Goal: Information Seeking & Learning: Learn about a topic

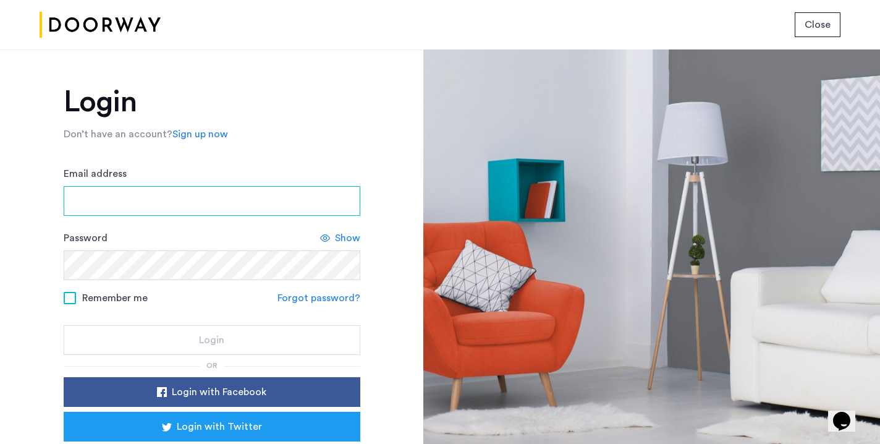
click at [129, 214] on input "Email address" at bounding box center [212, 201] width 297 height 30
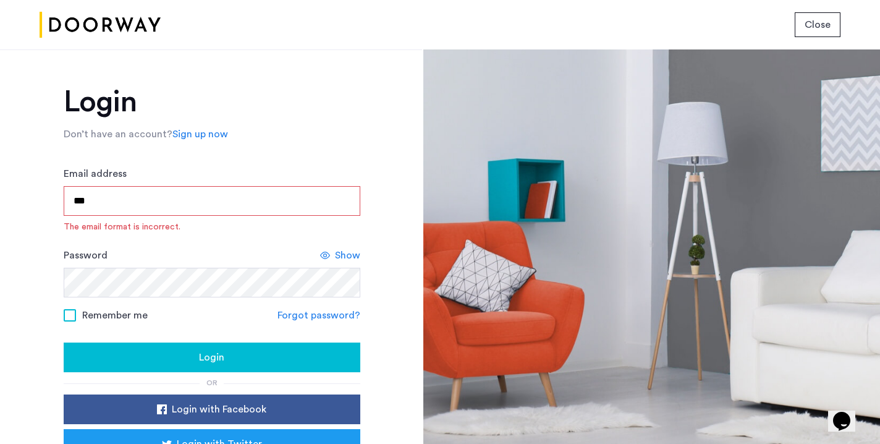
type input "**********"
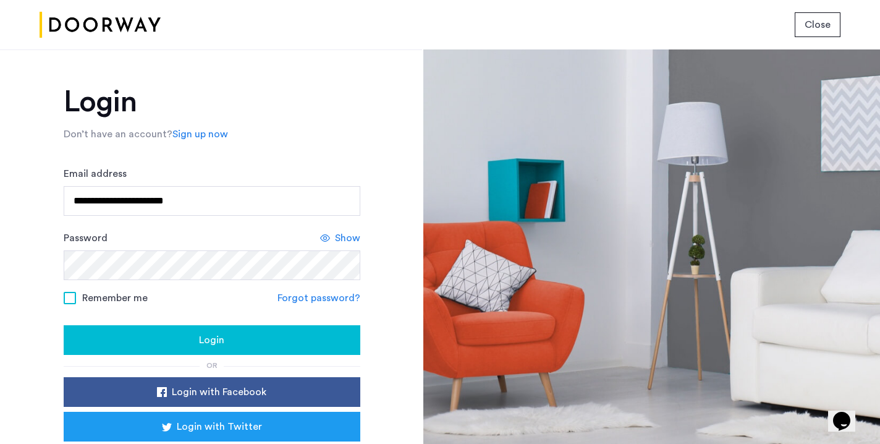
click at [193, 339] on div "Login" at bounding box center [212, 340] width 277 height 15
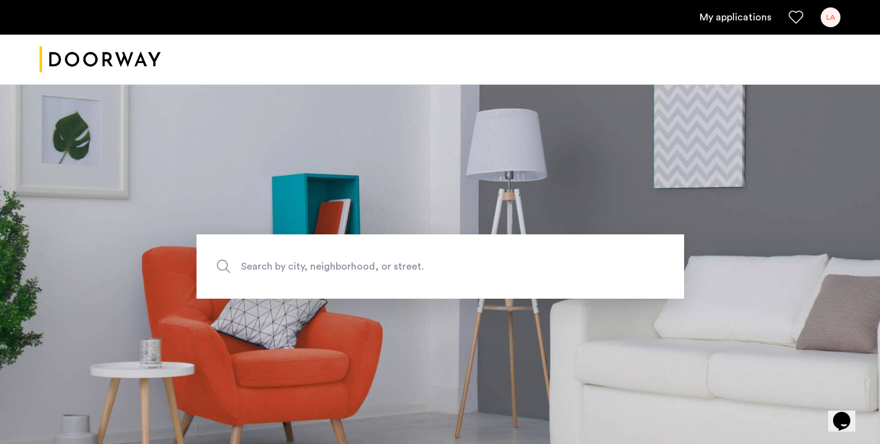
click at [726, 14] on link "My applications" at bounding box center [736, 17] width 72 height 15
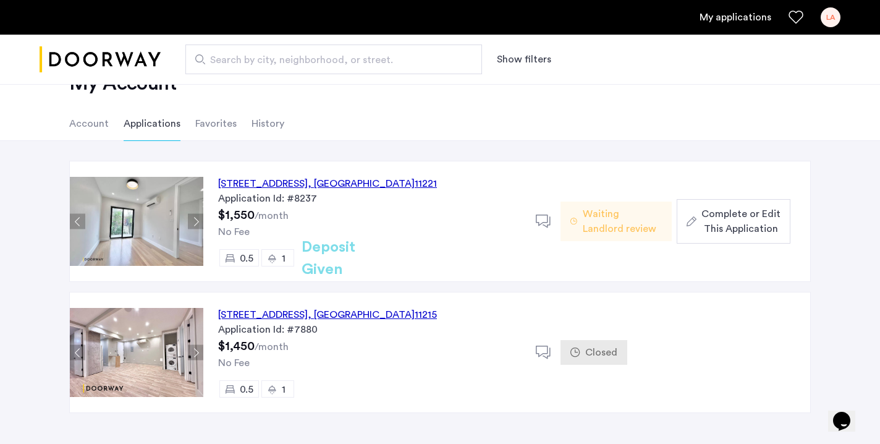
scroll to position [47, 0]
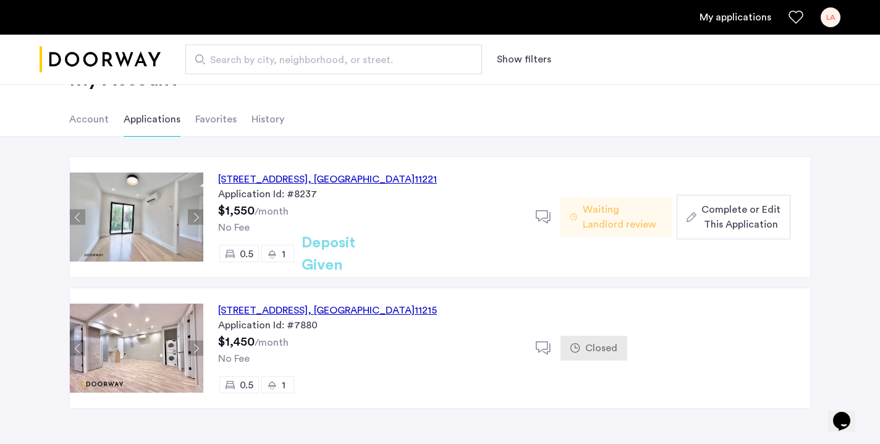
click at [389, 176] on div "48 Bleecker Street, Unit 3BTL, Brooklyn , NY 11221" at bounding box center [327, 179] width 219 height 15
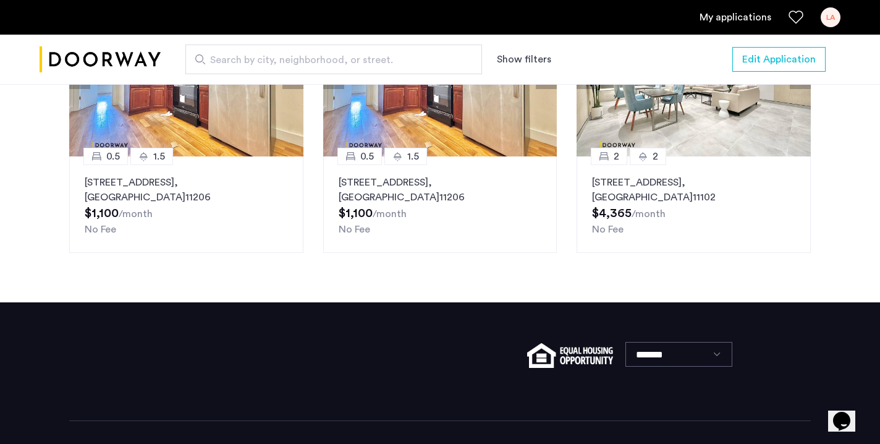
scroll to position [1415, 0]
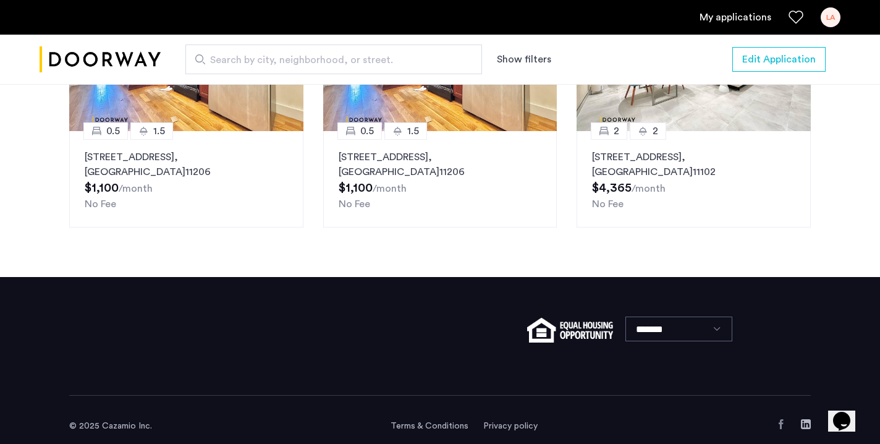
click at [331, 54] on span "Search by city, neighborhood, or street." at bounding box center [328, 60] width 237 height 15
click at [331, 54] on input "Search by city, neighborhood, or street." at bounding box center [333, 59] width 297 height 30
type input "**********"
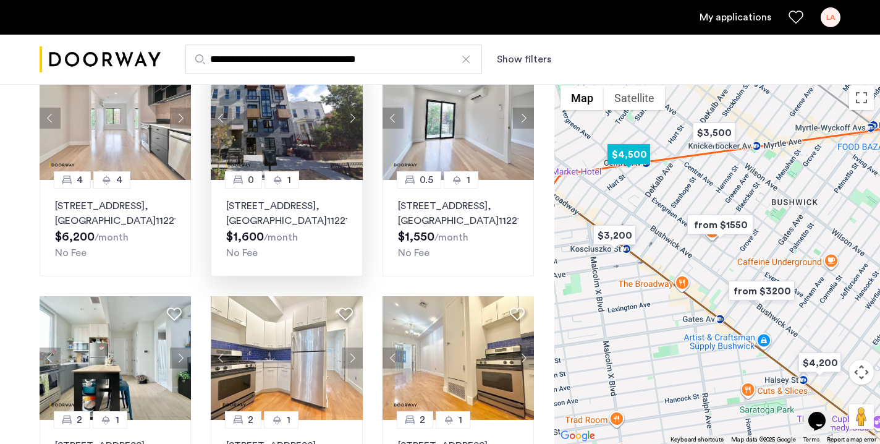
scroll to position [98, 0]
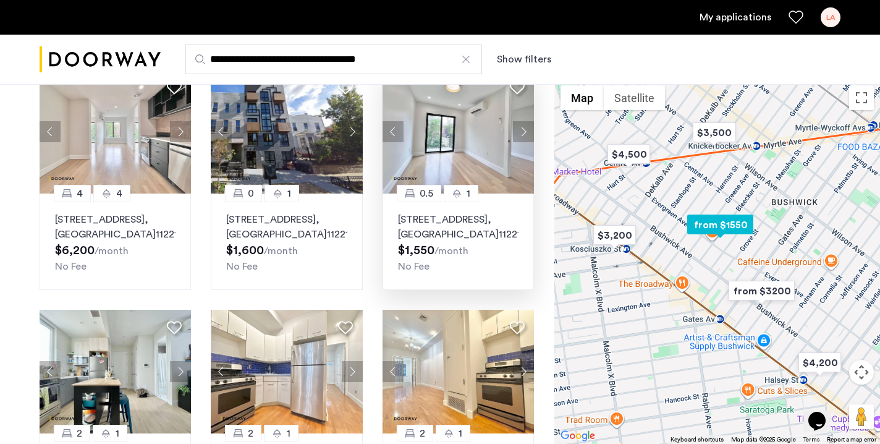
click at [515, 130] on button "Next apartment" at bounding box center [523, 131] width 21 height 21
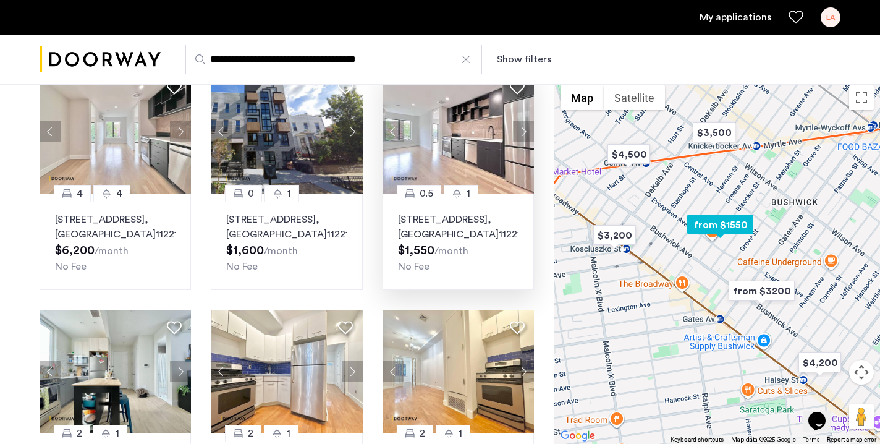
click at [515, 130] on button "Next apartment" at bounding box center [523, 131] width 21 height 21
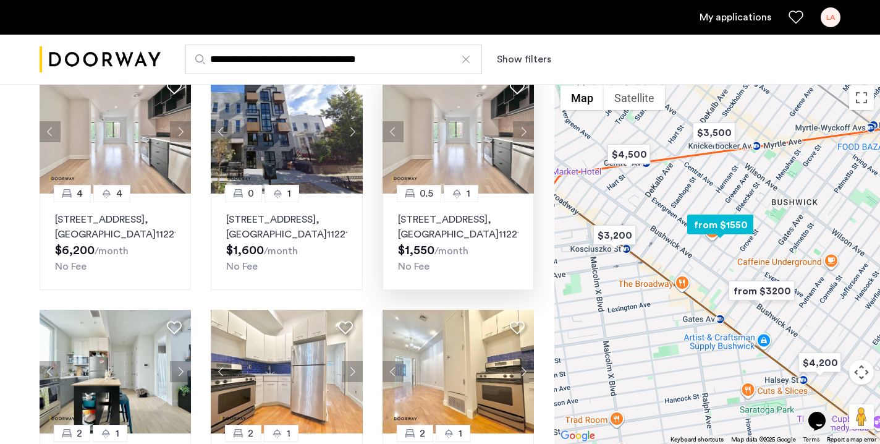
click at [515, 129] on button "Next apartment" at bounding box center [523, 131] width 21 height 21
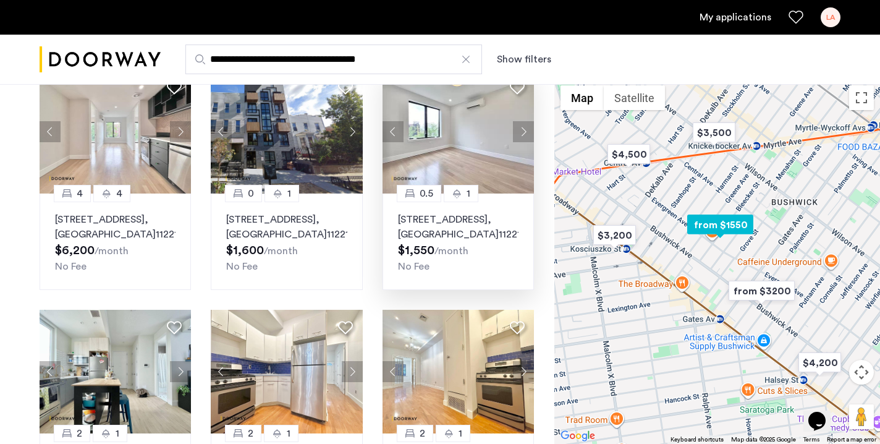
click at [515, 129] on button "Next apartment" at bounding box center [523, 131] width 21 height 21
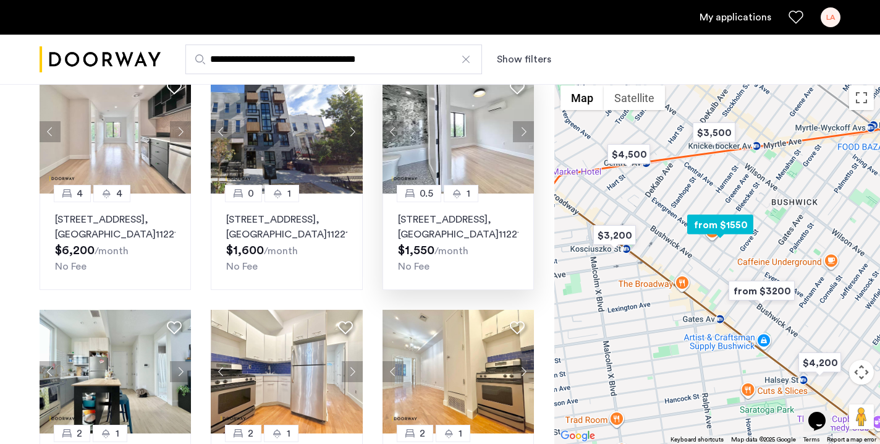
click at [515, 129] on button "Next apartment" at bounding box center [523, 131] width 21 height 21
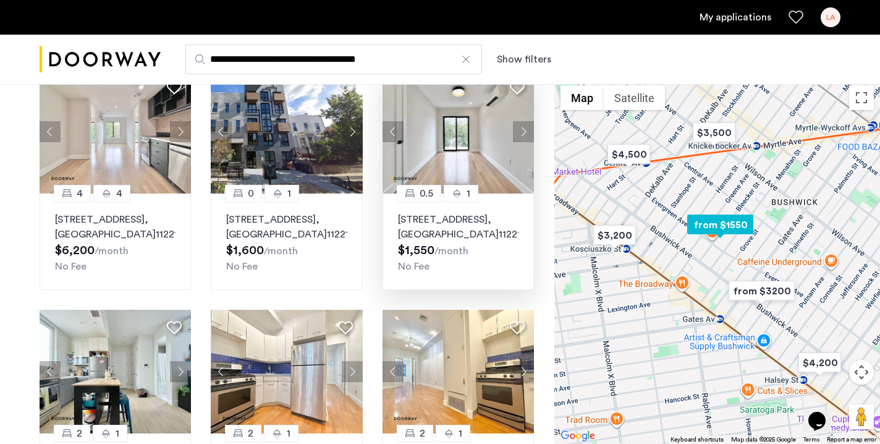
click at [515, 129] on button "Next apartment" at bounding box center [523, 131] width 21 height 21
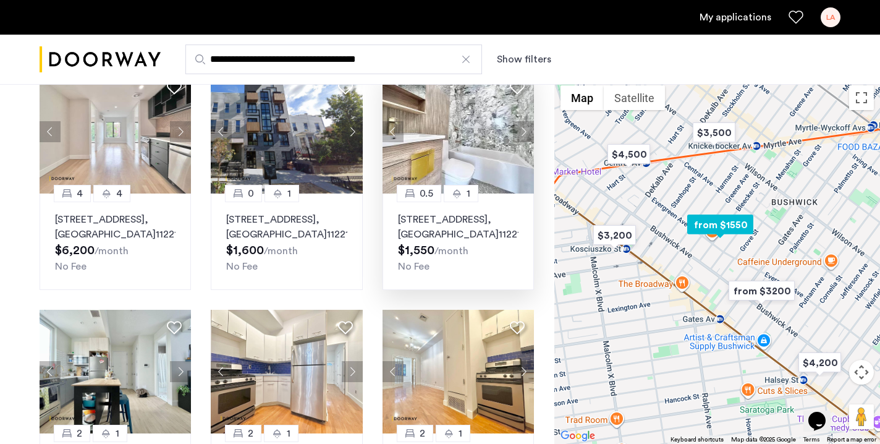
click at [515, 129] on button "Next apartment" at bounding box center [523, 131] width 21 height 21
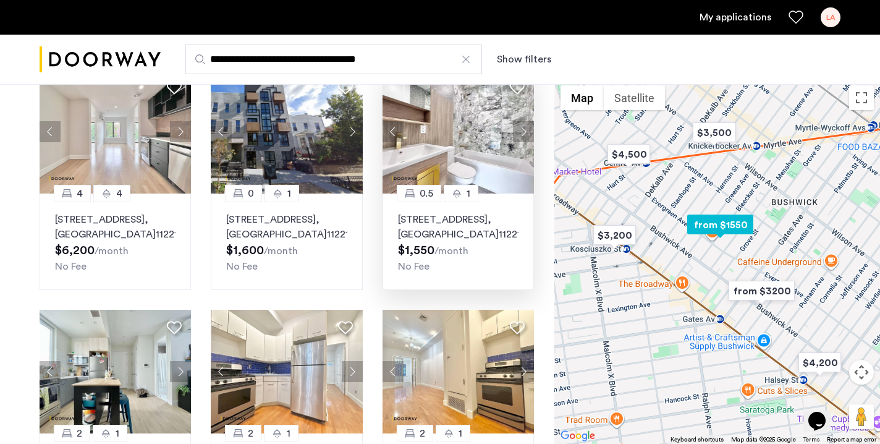
click at [515, 129] on button "Next apartment" at bounding box center [523, 131] width 21 height 21
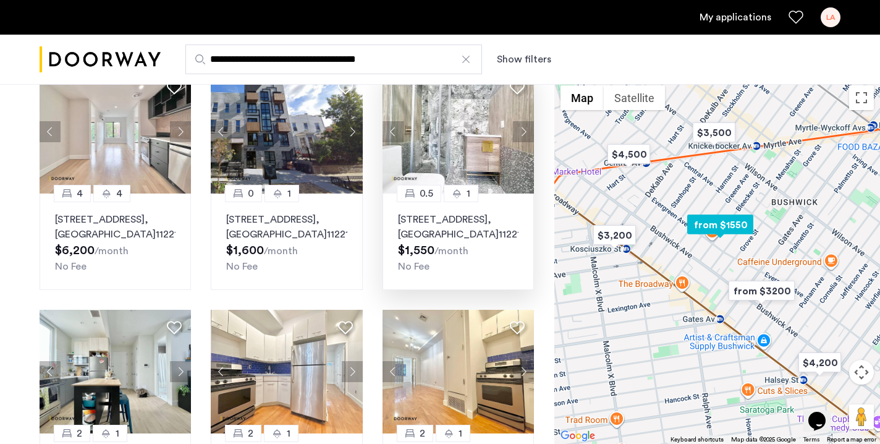
click at [515, 129] on button "Next apartment" at bounding box center [523, 131] width 21 height 21
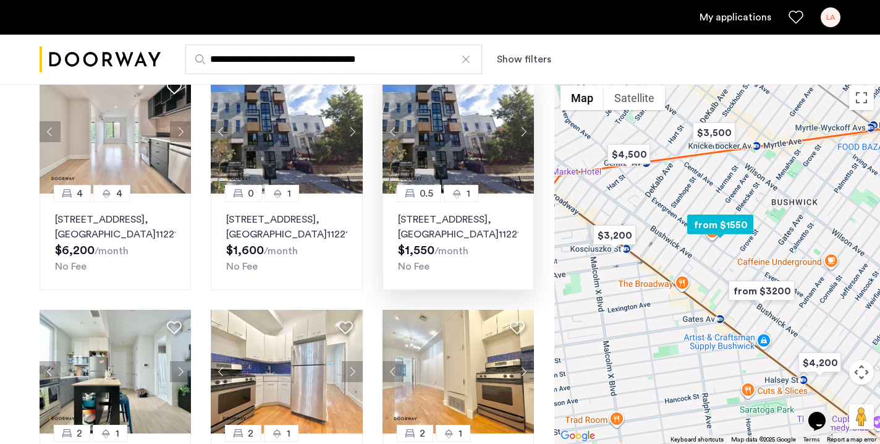
click at [515, 129] on button "Next apartment" at bounding box center [523, 131] width 21 height 21
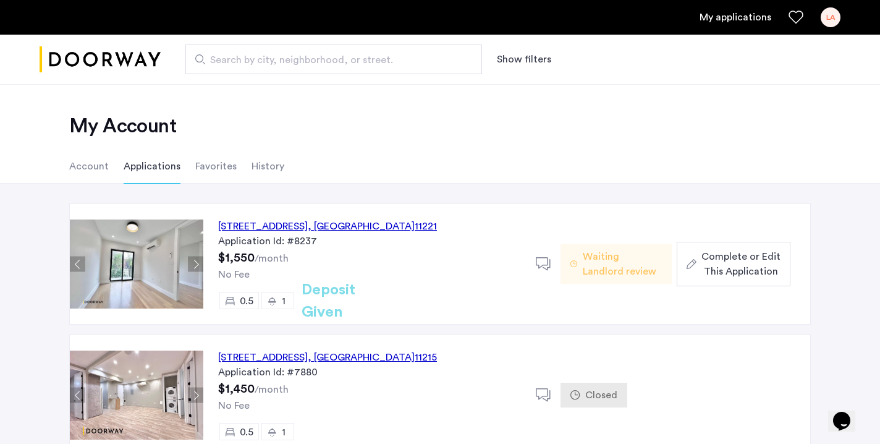
click at [255, 219] on div "[STREET_ADDRESS]" at bounding box center [327, 226] width 219 height 15
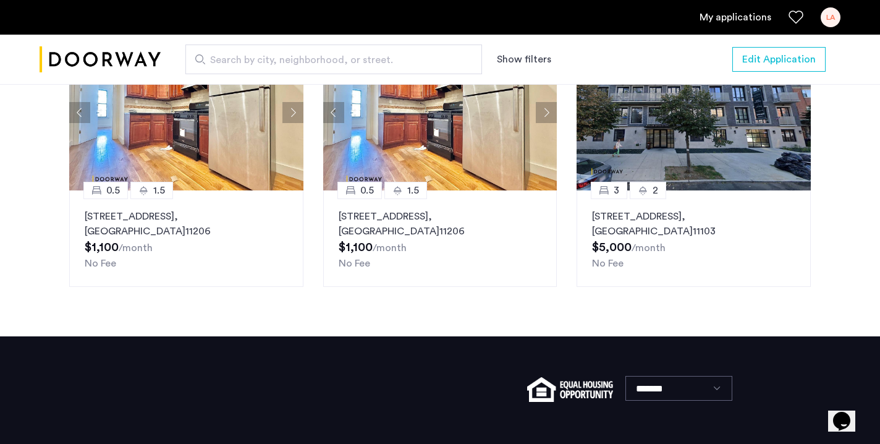
scroll to position [1353, 0]
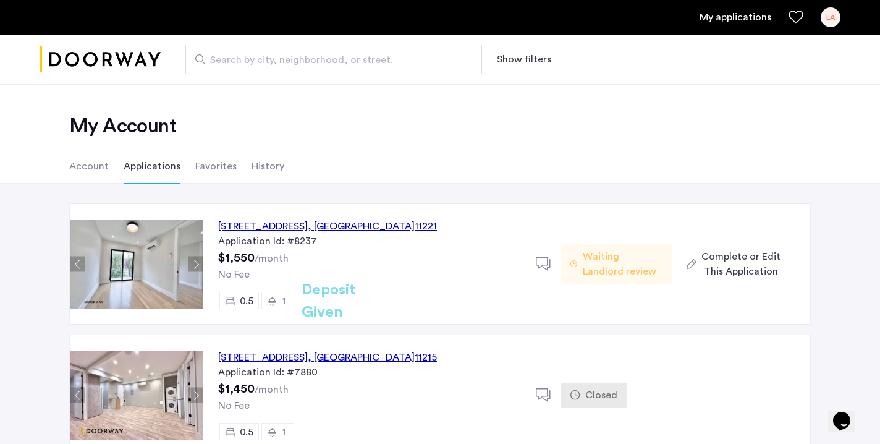
click at [380, 224] on div "[STREET_ADDRESS]" at bounding box center [327, 226] width 219 height 15
click at [394, 358] on span ", [GEOGRAPHIC_DATA]" at bounding box center [361, 357] width 107 height 10
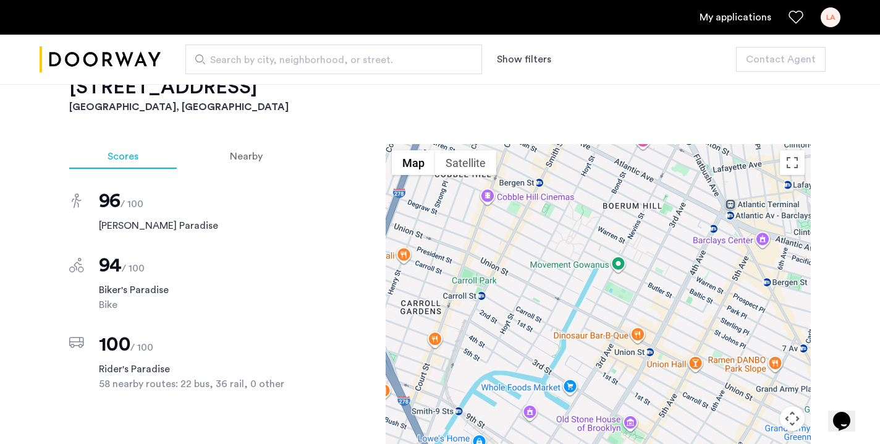
scroll to position [1072, 0]
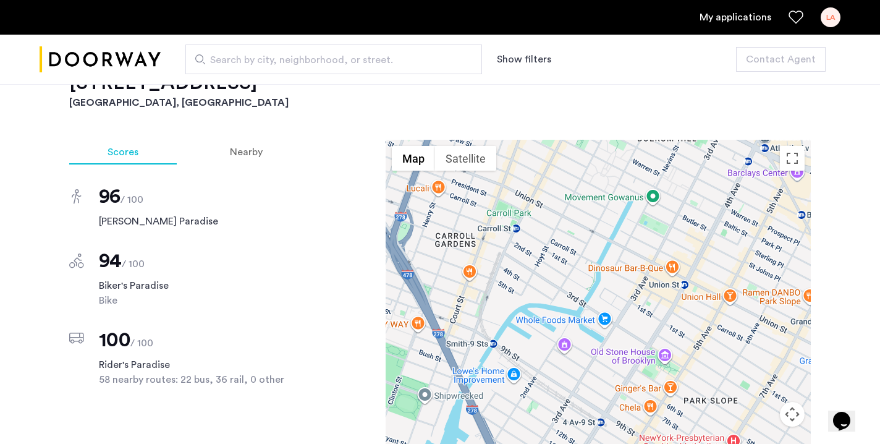
drag, startPoint x: 555, startPoint y: 273, endPoint x: 585, endPoint y: 260, distance: 32.7
click at [585, 255] on div at bounding box center [598, 313] width 425 height 346
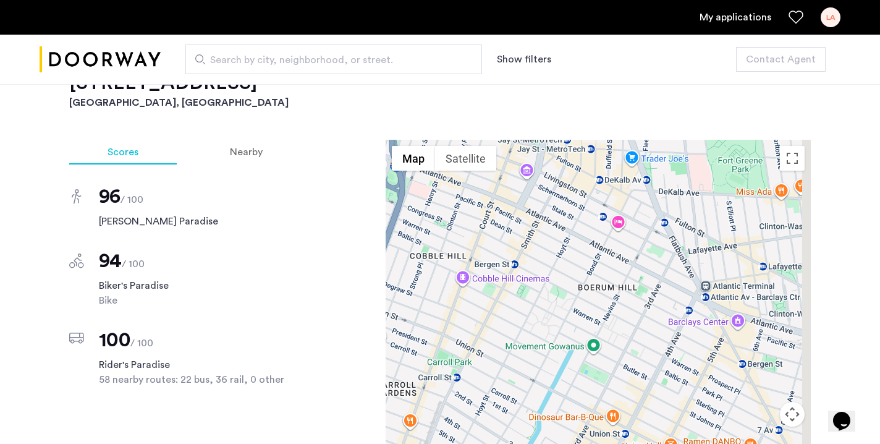
drag, startPoint x: 666, startPoint y: 304, endPoint x: 563, endPoint y: 412, distance: 149.5
click at [563, 412] on div at bounding box center [598, 313] width 425 height 346
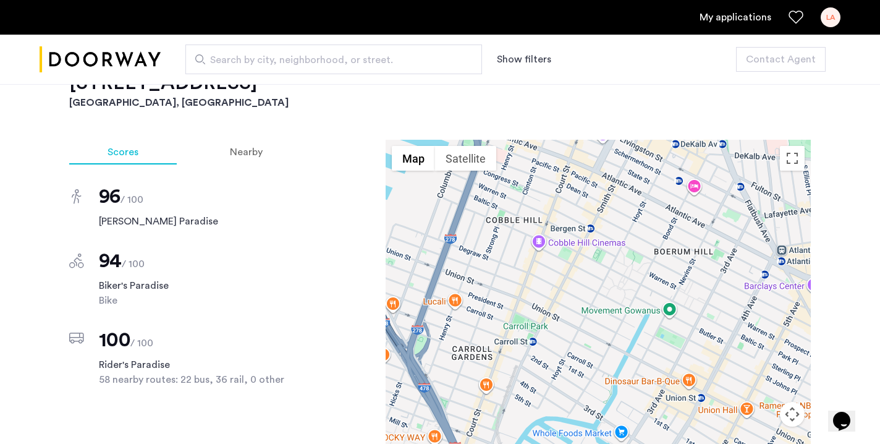
drag, startPoint x: 481, startPoint y: 310, endPoint x: 631, endPoint y: 237, distance: 167.0
click at [631, 237] on div at bounding box center [598, 313] width 425 height 346
click at [444, 284] on div at bounding box center [598, 313] width 425 height 346
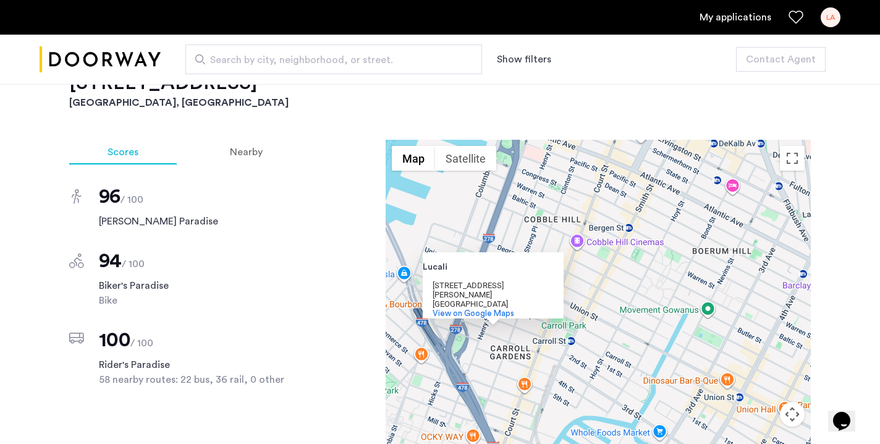
click at [432, 263] on div "Lucali" at bounding box center [478, 267] width 111 height 9
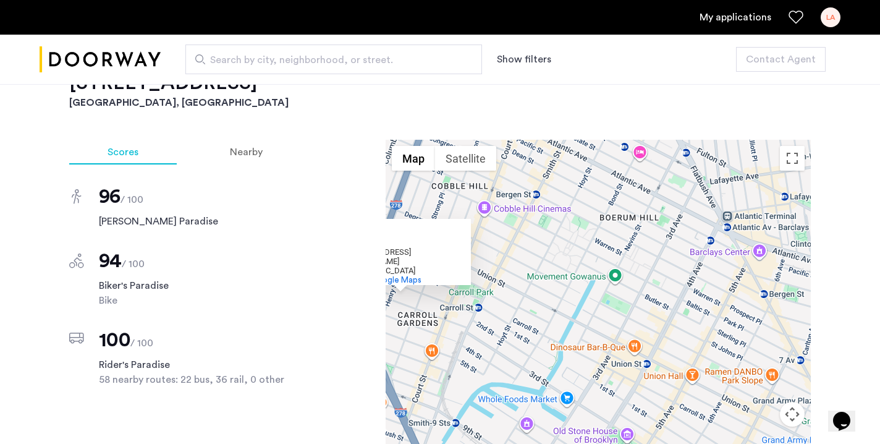
drag, startPoint x: 496, startPoint y: 360, endPoint x: 269, endPoint y: 235, distance: 259.7
click at [269, 235] on div "Scores Nearby 96 / 100 [PERSON_NAME] Paradise 94 / 100 Biker's Paradise Bike 10…" at bounding box center [440, 338] width 742 height 396
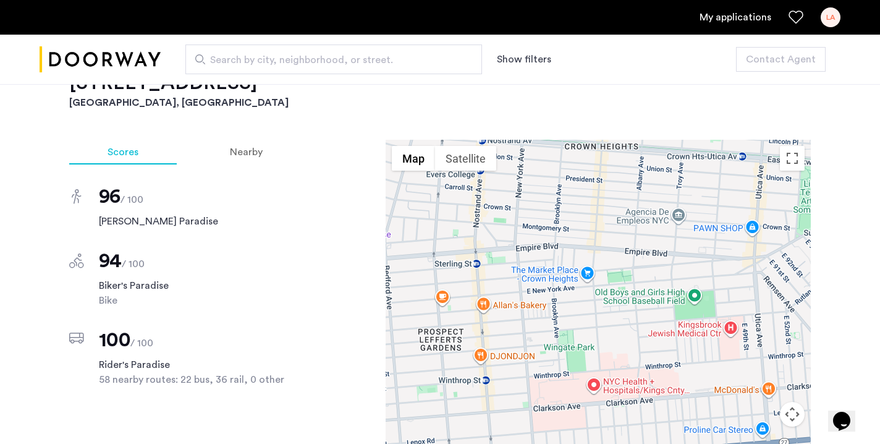
drag, startPoint x: 490, startPoint y: 258, endPoint x: 472, endPoint y: 322, distance: 66.7
click at [478, 323] on div "[PERSON_NAME] [STREET_ADDRESS][PERSON_NAME] View on Google Maps" at bounding box center [598, 313] width 425 height 346
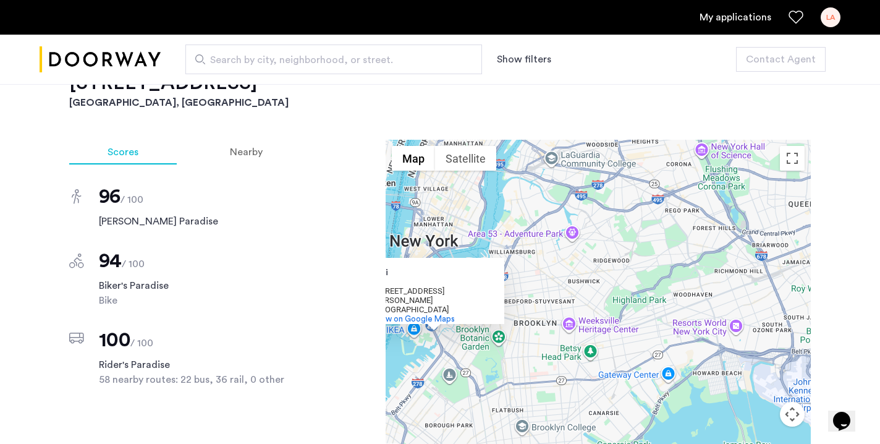
drag, startPoint x: 473, startPoint y: 294, endPoint x: 577, endPoint y: 329, distance: 109.1
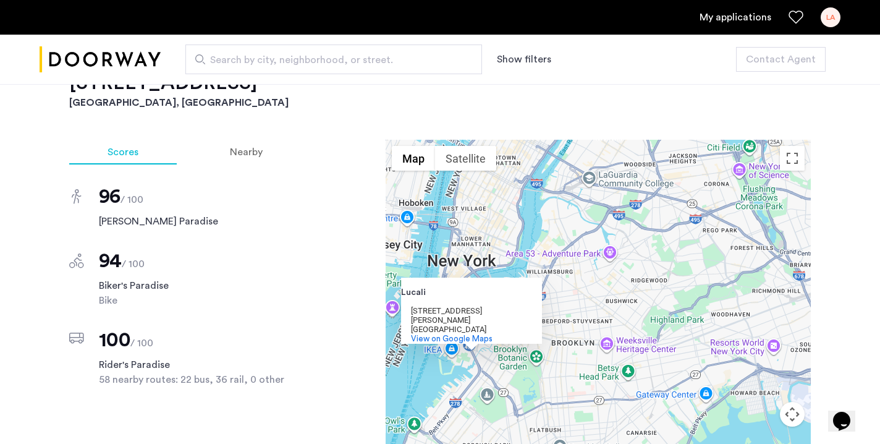
click at [577, 329] on div "[PERSON_NAME] [STREET_ADDRESS][PERSON_NAME] View on Google Maps" at bounding box center [598, 313] width 425 height 346
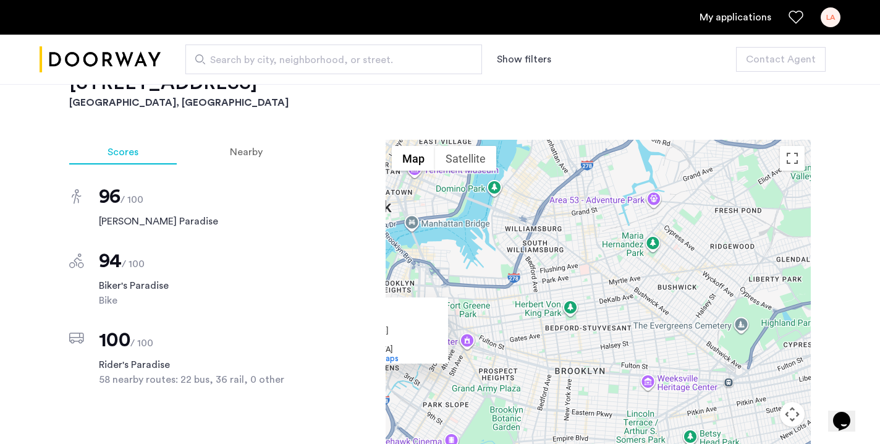
drag, startPoint x: 530, startPoint y: 305, endPoint x: 632, endPoint y: 286, distance: 103.8
click at [632, 286] on div "[PERSON_NAME] [STREET_ADDRESS][PERSON_NAME] View on Google Maps" at bounding box center [598, 313] width 425 height 346
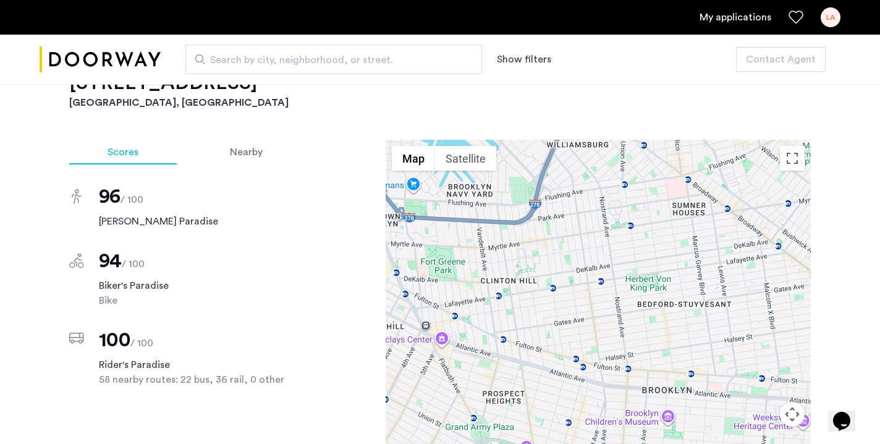
drag, startPoint x: 797, startPoint y: 270, endPoint x: 632, endPoint y: 277, distance: 165.8
click at [631, 277] on div "[PERSON_NAME] [STREET_ADDRESS][PERSON_NAME] View on Google Maps" at bounding box center [598, 313] width 425 height 346
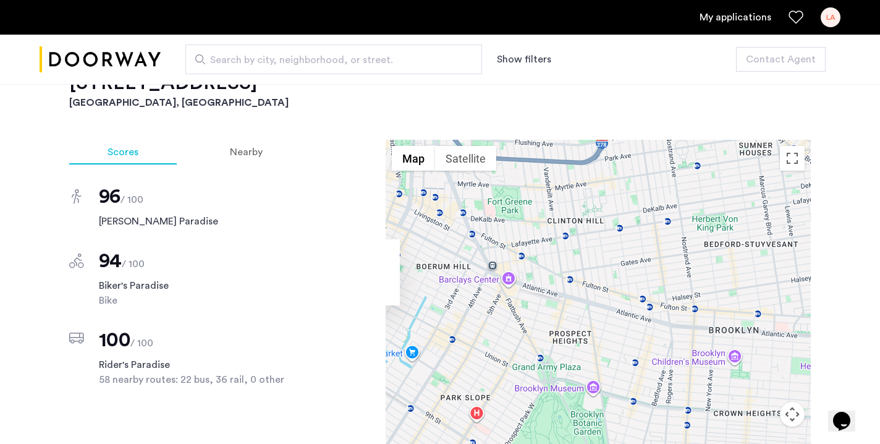
drag, startPoint x: 632, startPoint y: 277, endPoint x: 740, endPoint y: 227, distance: 119.5
click at [740, 227] on div "[PERSON_NAME] [STREET_ADDRESS][PERSON_NAME] View on Google Maps" at bounding box center [598, 313] width 425 height 346
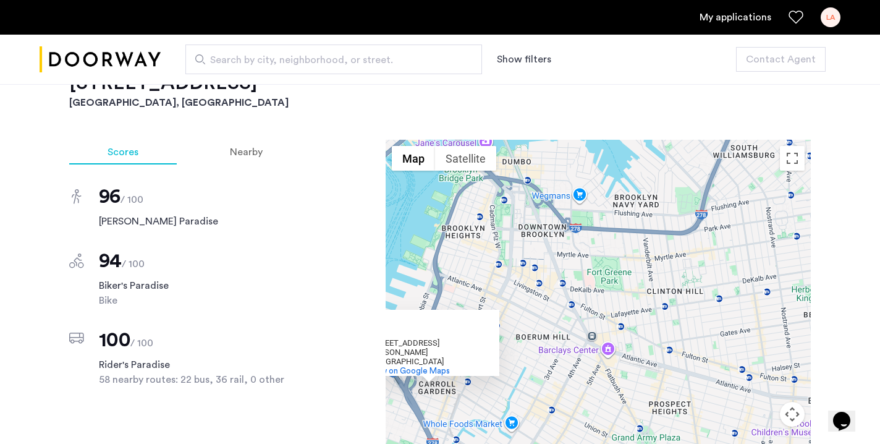
drag, startPoint x: 687, startPoint y: 250, endPoint x: 771, endPoint y: 279, distance: 88.9
click at [771, 279] on div "[PERSON_NAME] [STREET_ADDRESS][PERSON_NAME] View on Google Maps" at bounding box center [598, 313] width 425 height 346
